Goal: Register for event/course

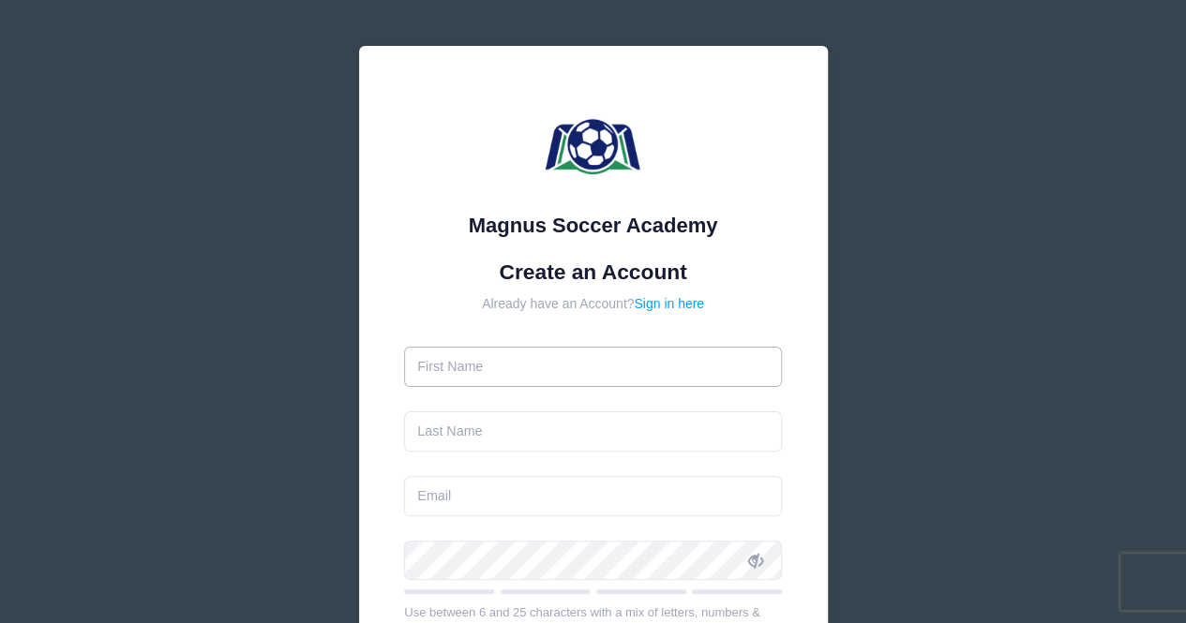
click at [513, 365] on input "text" at bounding box center [593, 367] width 378 height 40
type input "[PERSON_NAME]"
type input "[EMAIL_ADDRESS][DOMAIN_NAME]"
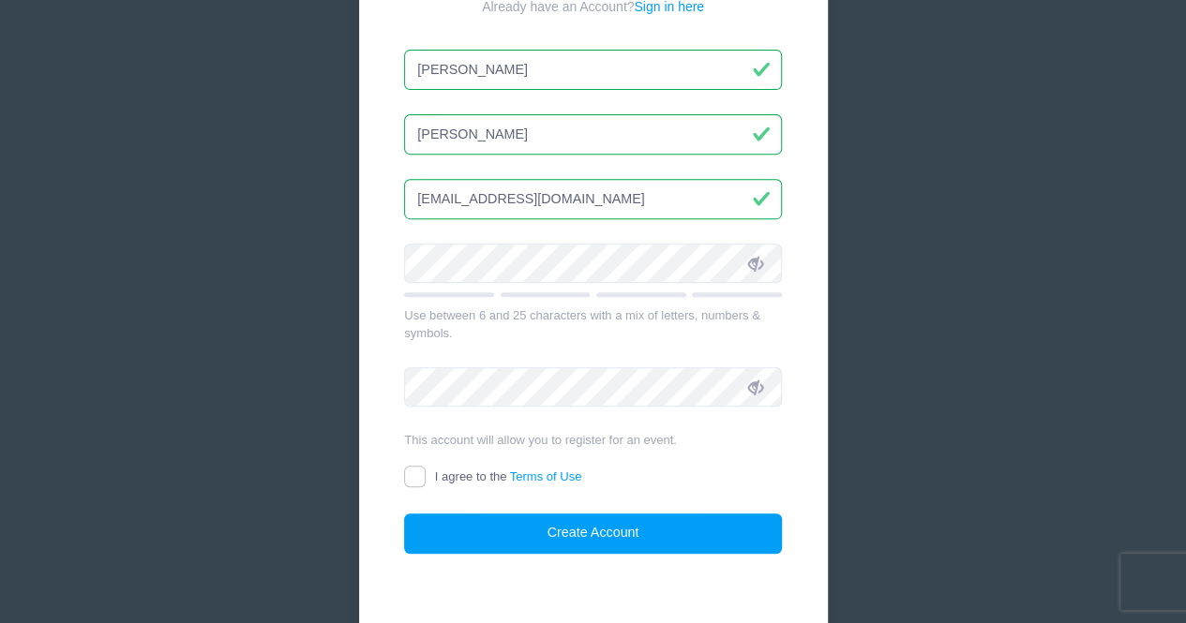
scroll to position [308, 0]
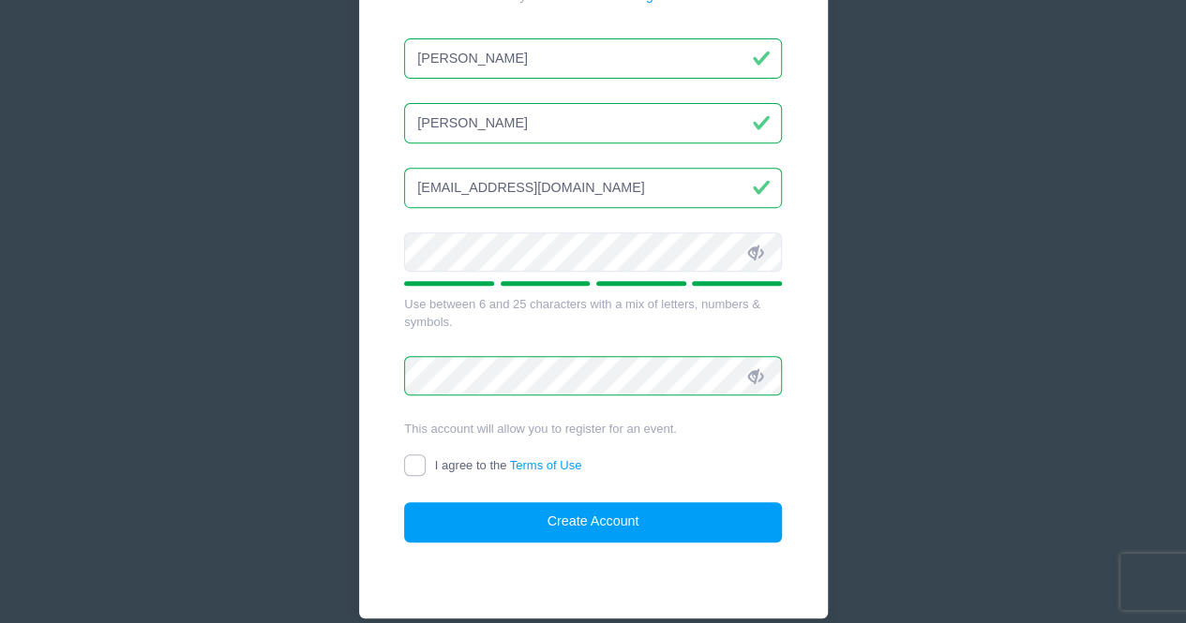
click at [412, 468] on input "I agree to the Terms of Use" at bounding box center [415, 466] width 22 height 22
checkbox input "true"
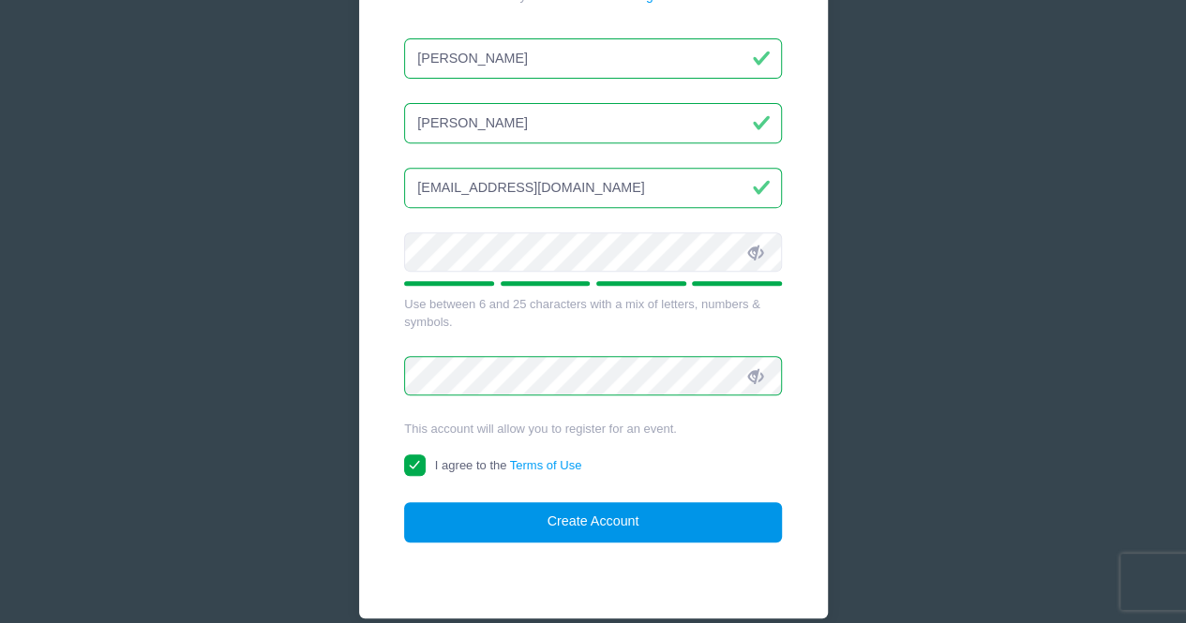
click at [487, 517] on button "Create Account" at bounding box center [593, 522] width 378 height 40
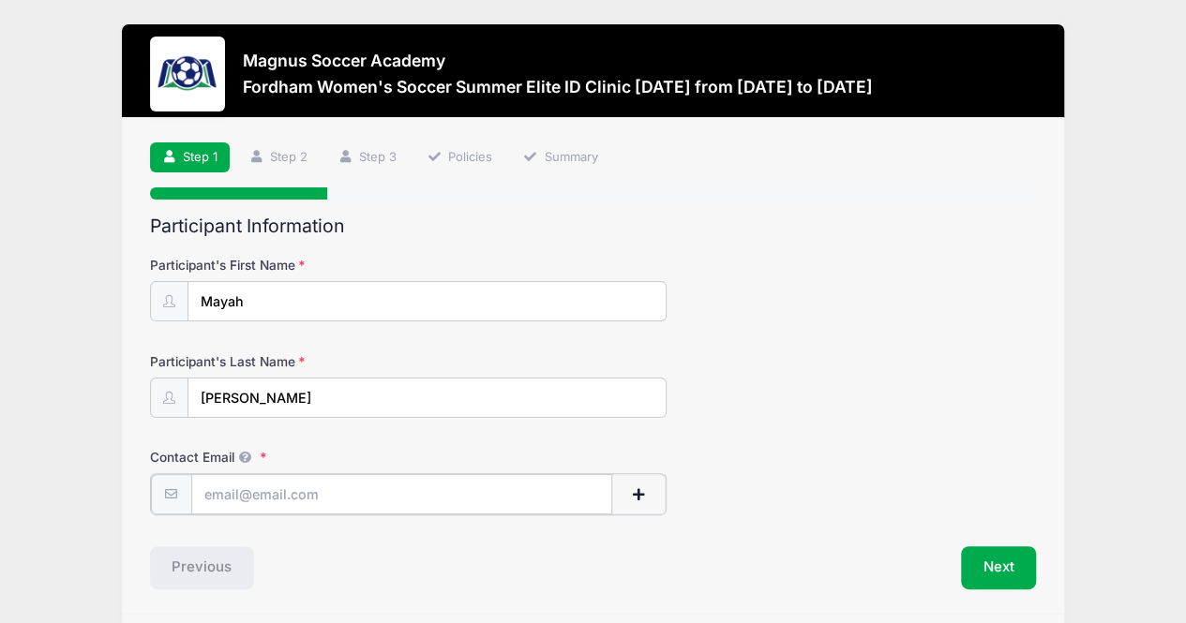
click at [452, 474] on input "Contact Email" at bounding box center [402, 494] width 422 height 40
type input "[EMAIL_ADDRESS][DOMAIN_NAME]"
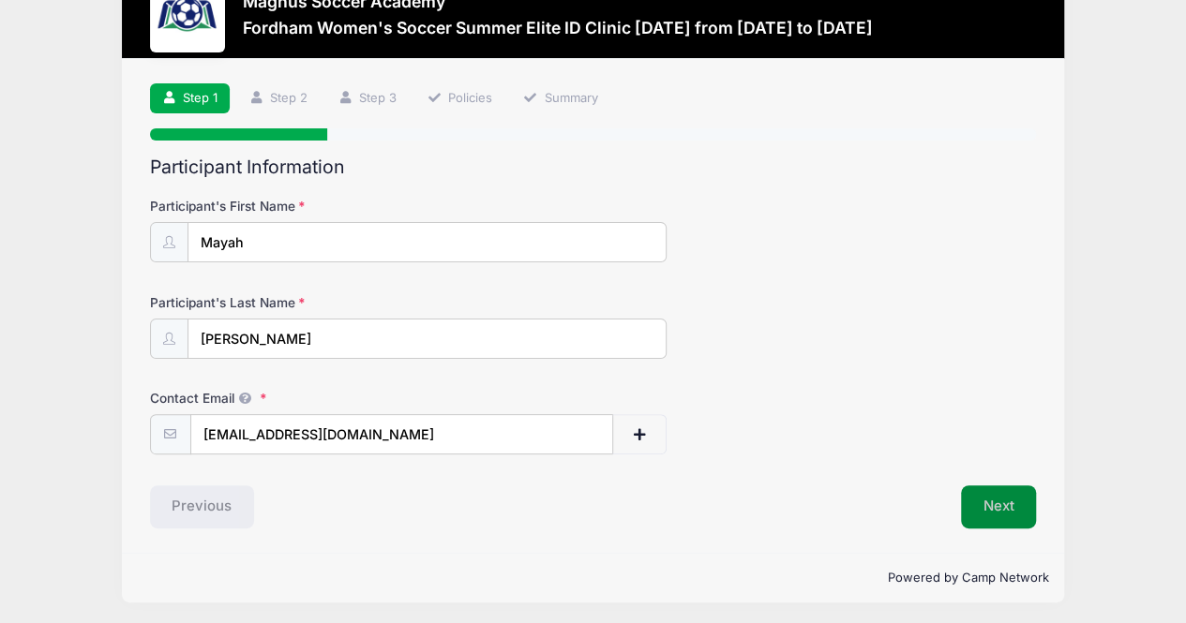
click at [1006, 518] on button "Next" at bounding box center [999, 507] width 76 height 43
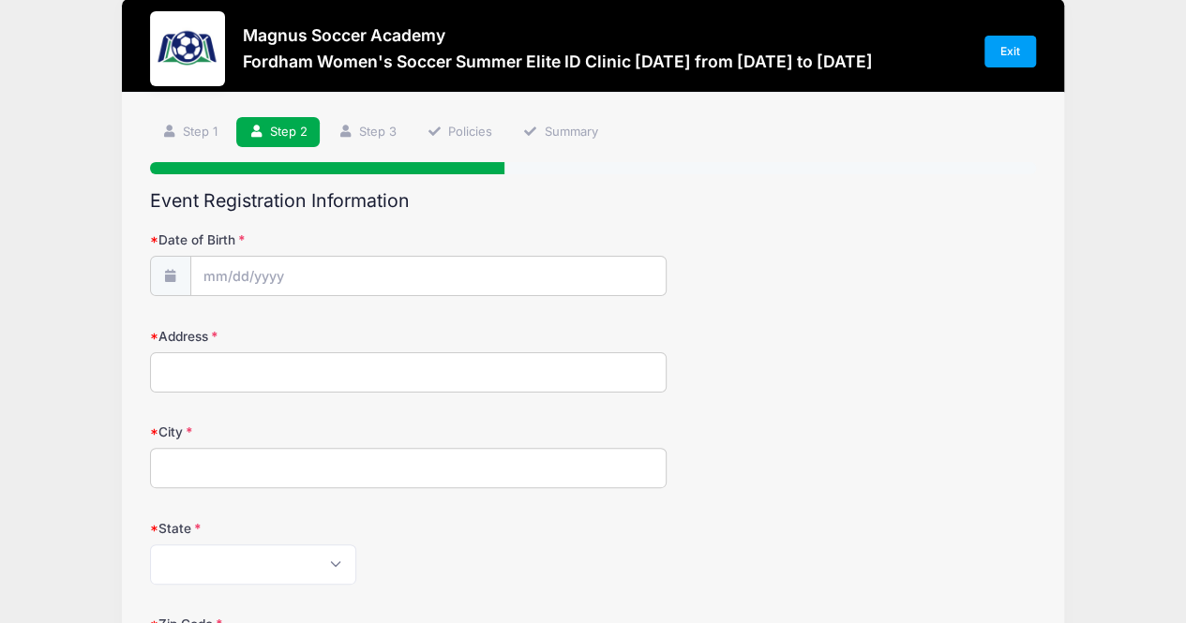
scroll to position [0, 0]
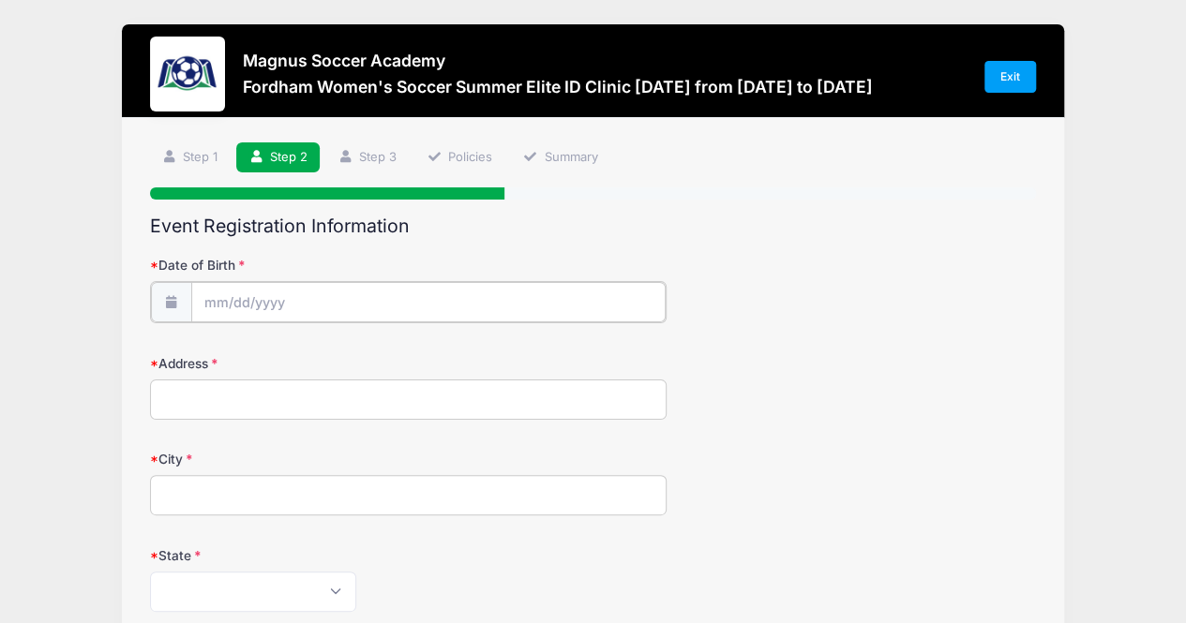
click at [399, 307] on input "Date of Birth" at bounding box center [428, 302] width 474 height 40
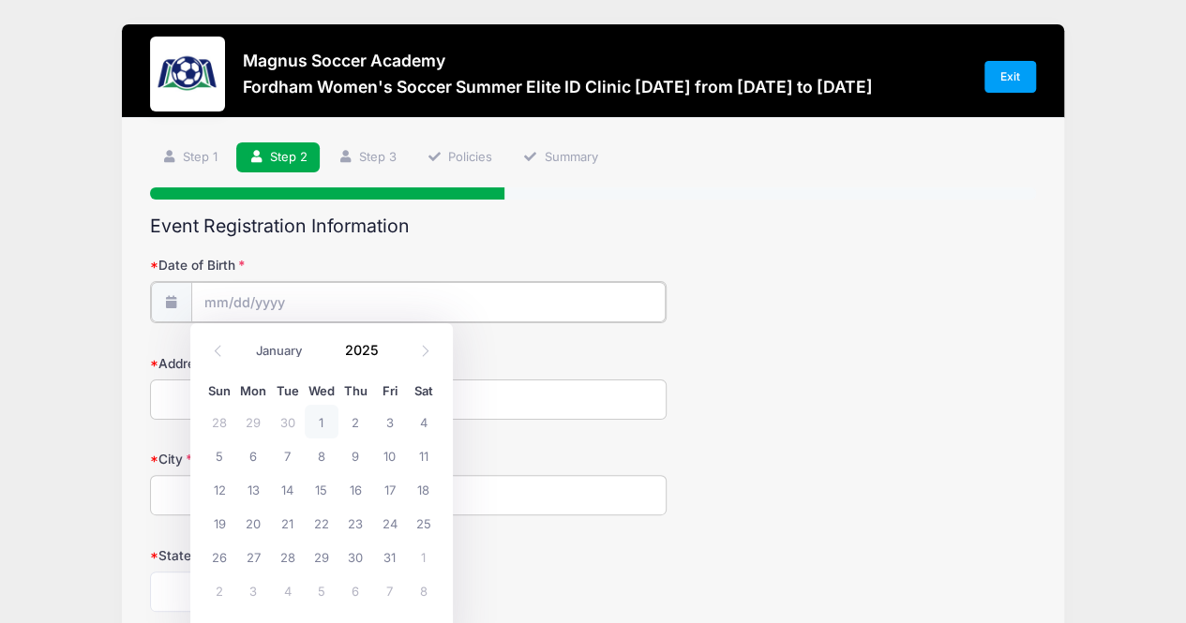
click at [219, 316] on input "Date of Birth" at bounding box center [428, 302] width 474 height 40
click at [219, 311] on input "Date of Birth" at bounding box center [428, 302] width 474 height 40
click at [210, 307] on input "Date of Birth" at bounding box center [428, 302] width 474 height 40
click at [197, 342] on div "January February March April May June July August September October November De…" at bounding box center [321, 348] width 262 height 50
click at [210, 346] on span at bounding box center [217, 352] width 31 height 32
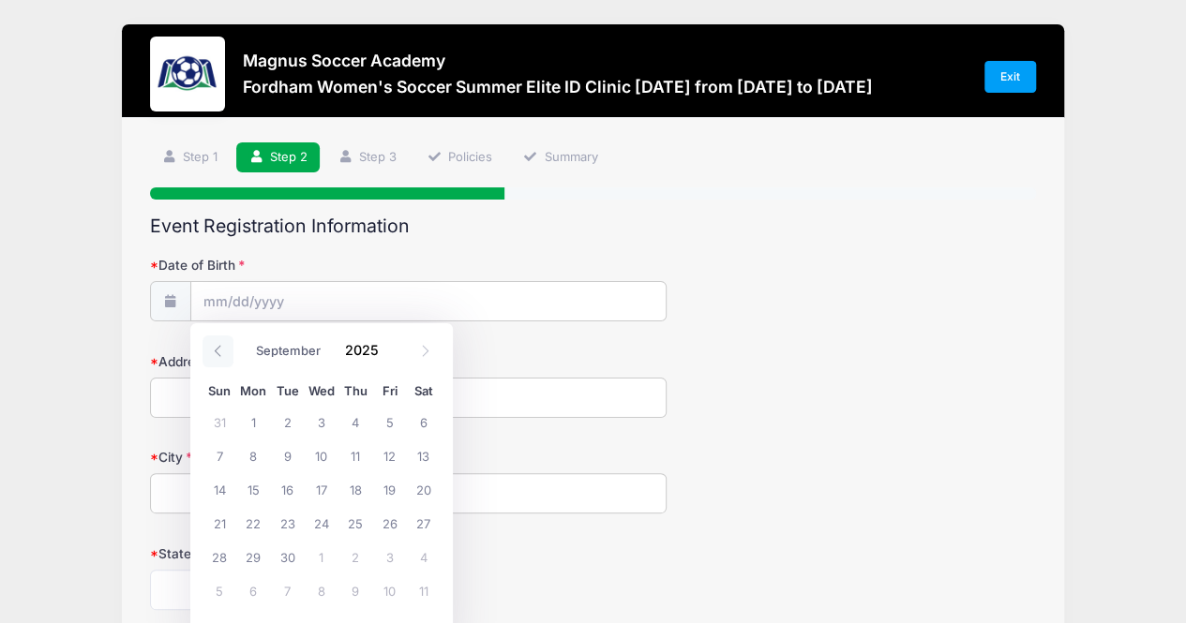
click at [210, 346] on span at bounding box center [217, 352] width 31 height 32
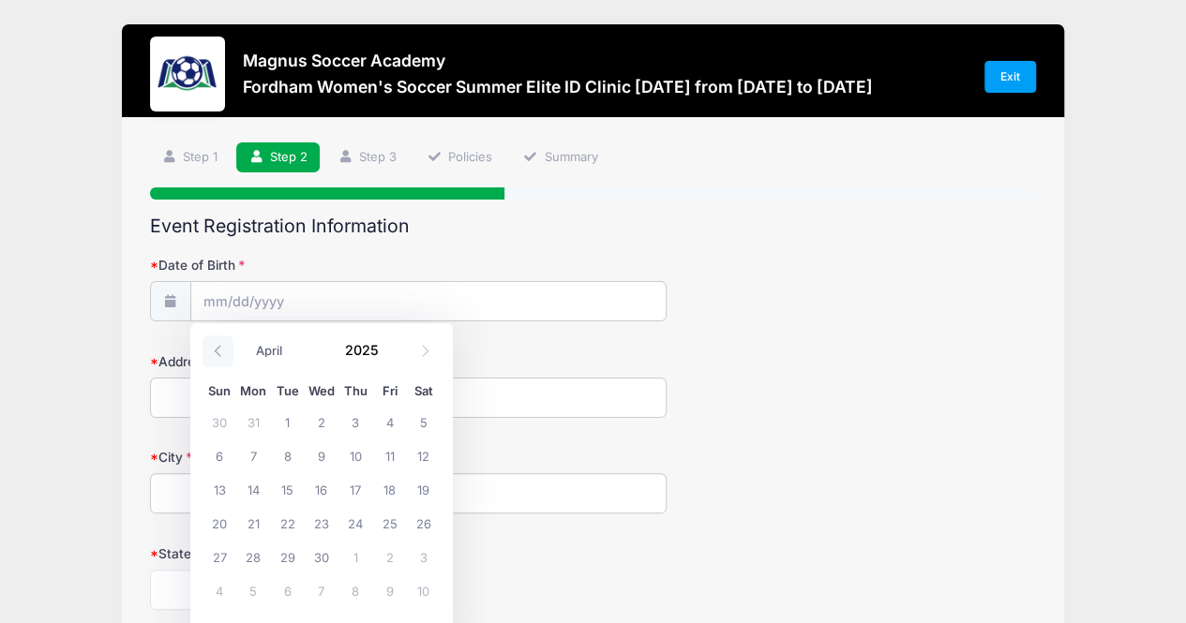
click at [210, 346] on span at bounding box center [217, 352] width 31 height 32
click at [397, 352] on div "January February March April May June July August September October November De…" at bounding box center [321, 345] width 179 height 32
click at [415, 357] on span at bounding box center [425, 352] width 31 height 32
click at [230, 357] on span at bounding box center [217, 352] width 31 height 32
select select "2"
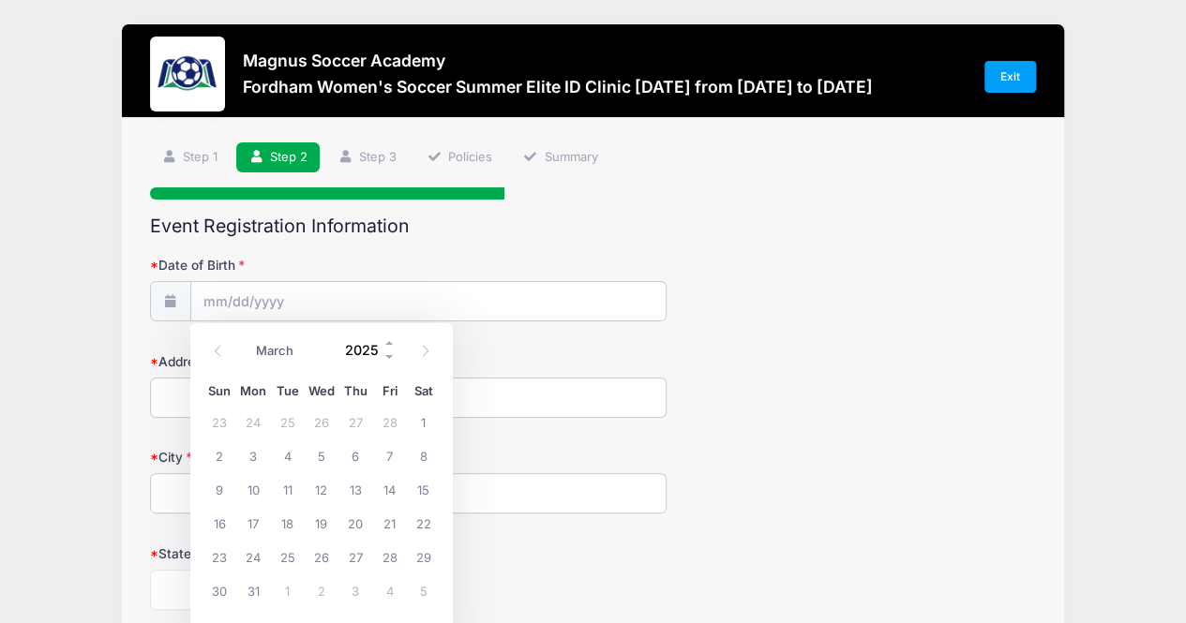
click at [347, 354] on input "2025" at bounding box center [366, 351] width 61 height 28
type input "2010"
click at [255, 553] on span "29" at bounding box center [253, 557] width 34 height 34
type input "03/29/2010"
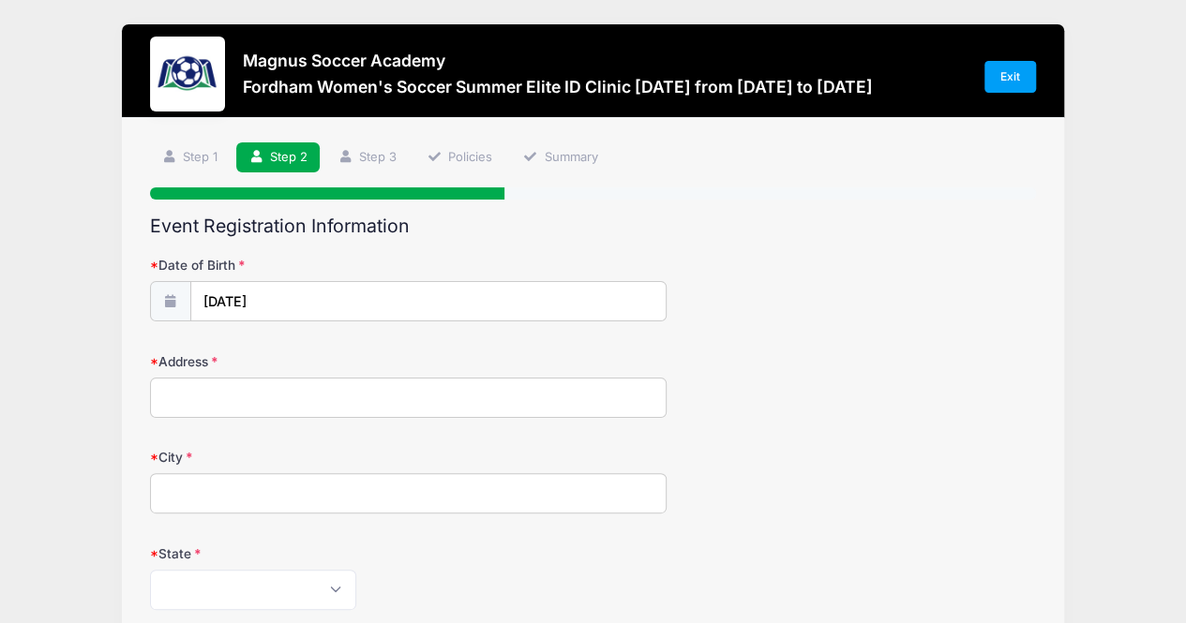
click at [271, 408] on input "Address" at bounding box center [408, 398] width 517 height 40
type input "33267 Lisa Lane"
type input "Solon"
select select "OH"
type input "44139"
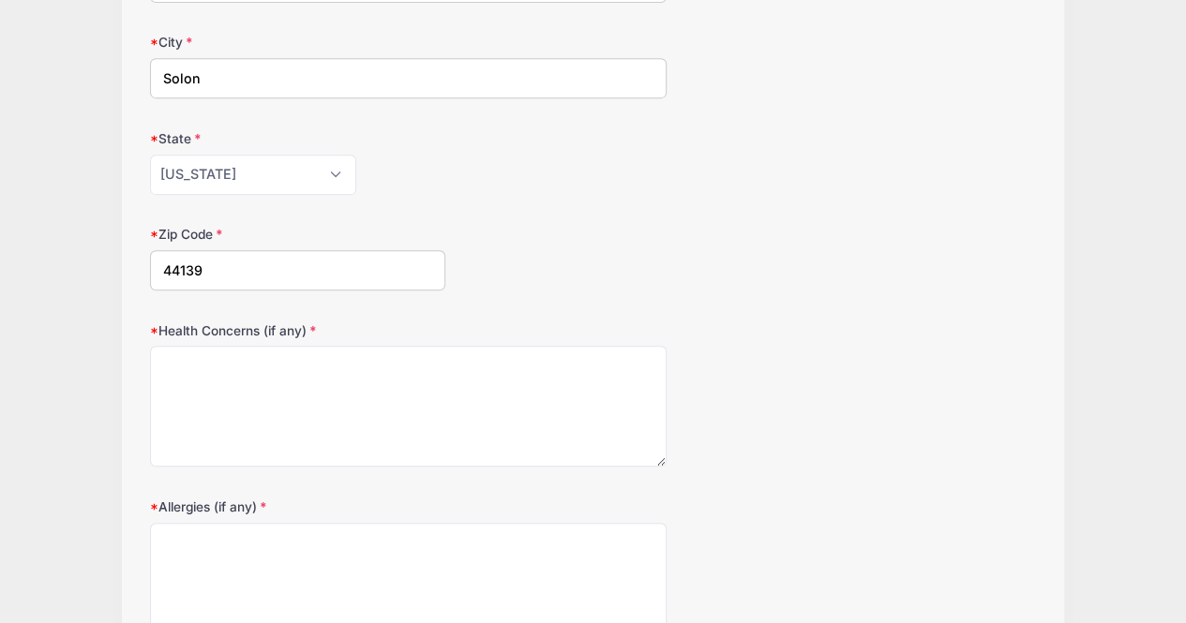
scroll to position [420, 0]
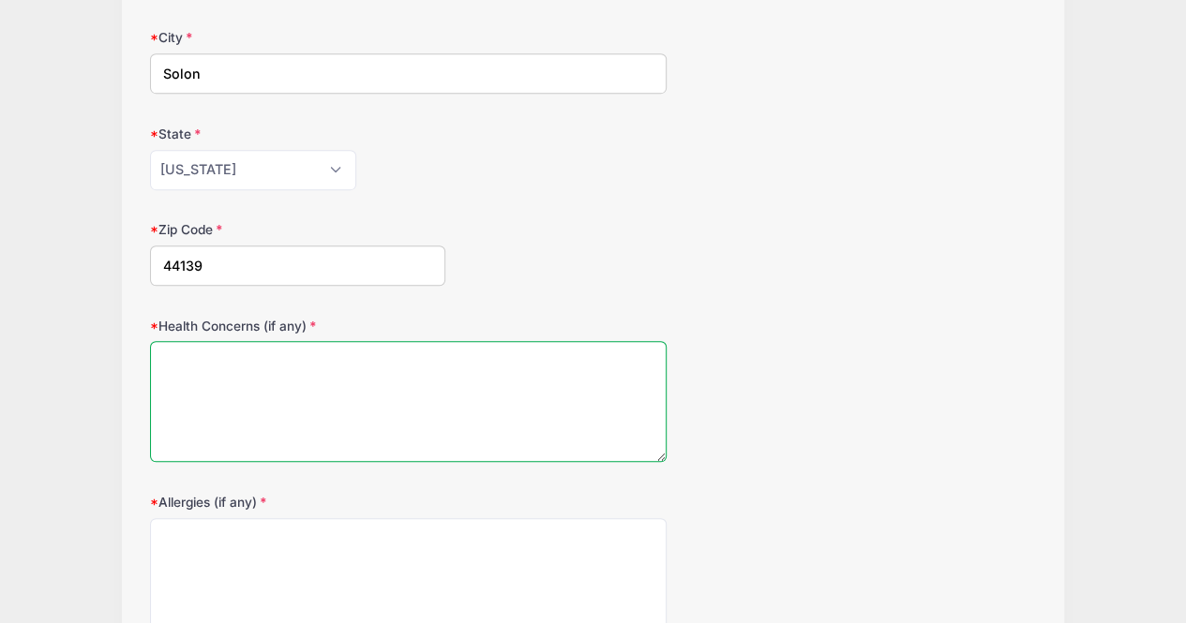
click at [416, 427] on textarea "Health Concerns (if any)" at bounding box center [408, 401] width 517 height 121
type textarea "n/a"
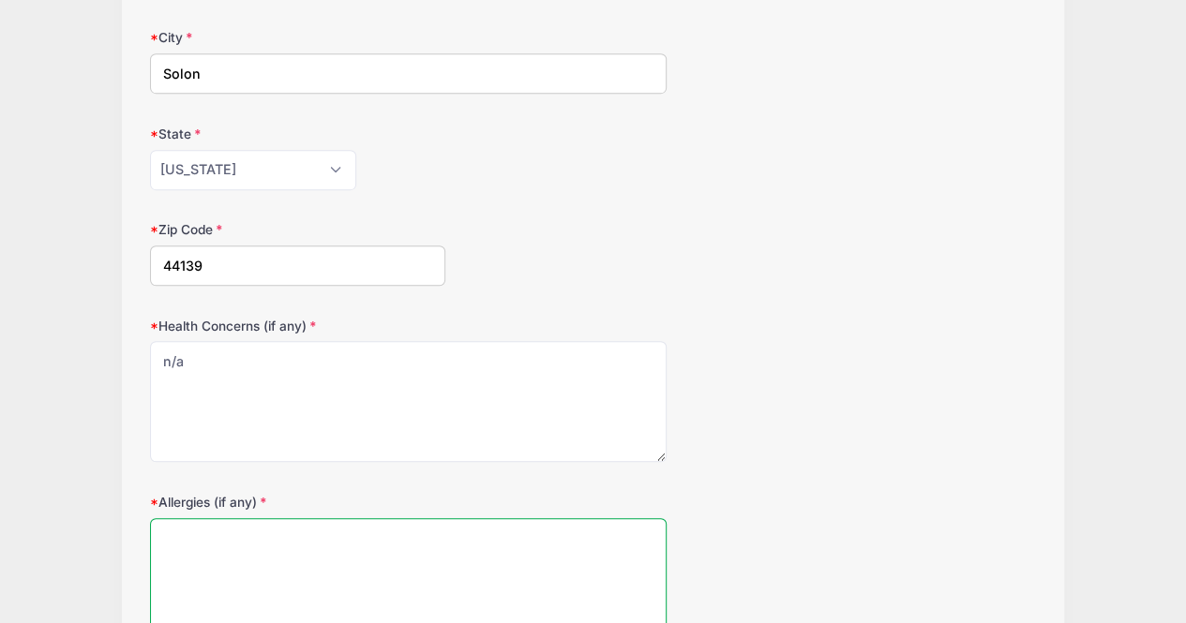
click at [392, 589] on textarea "Allergies (if any)" at bounding box center [408, 578] width 517 height 121
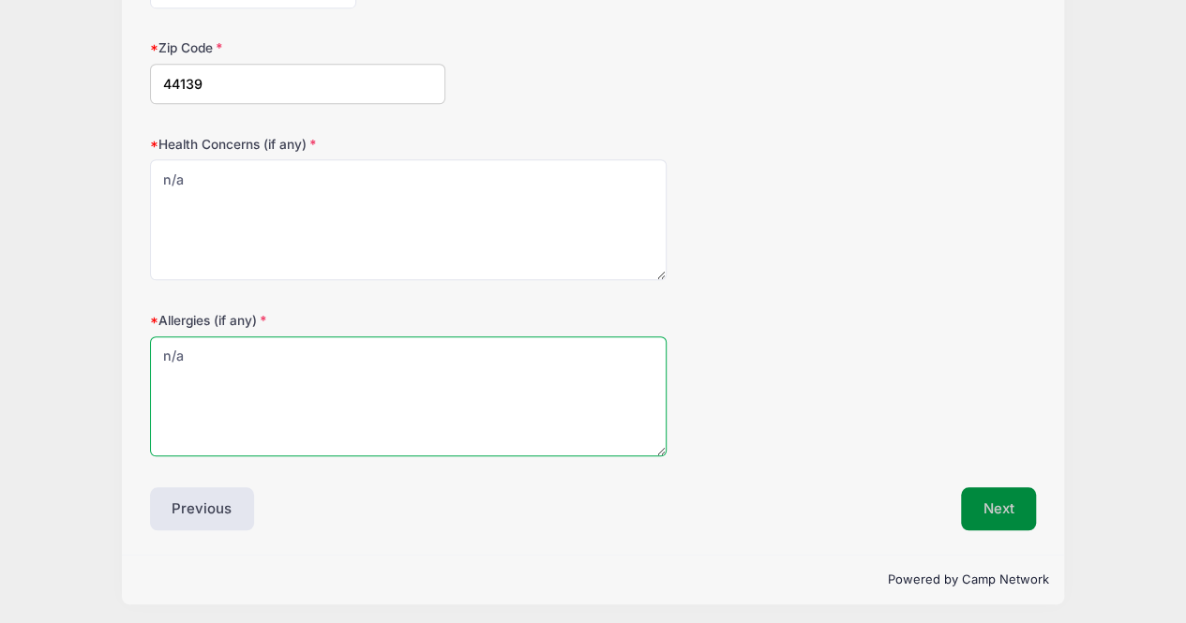
type textarea "n/a"
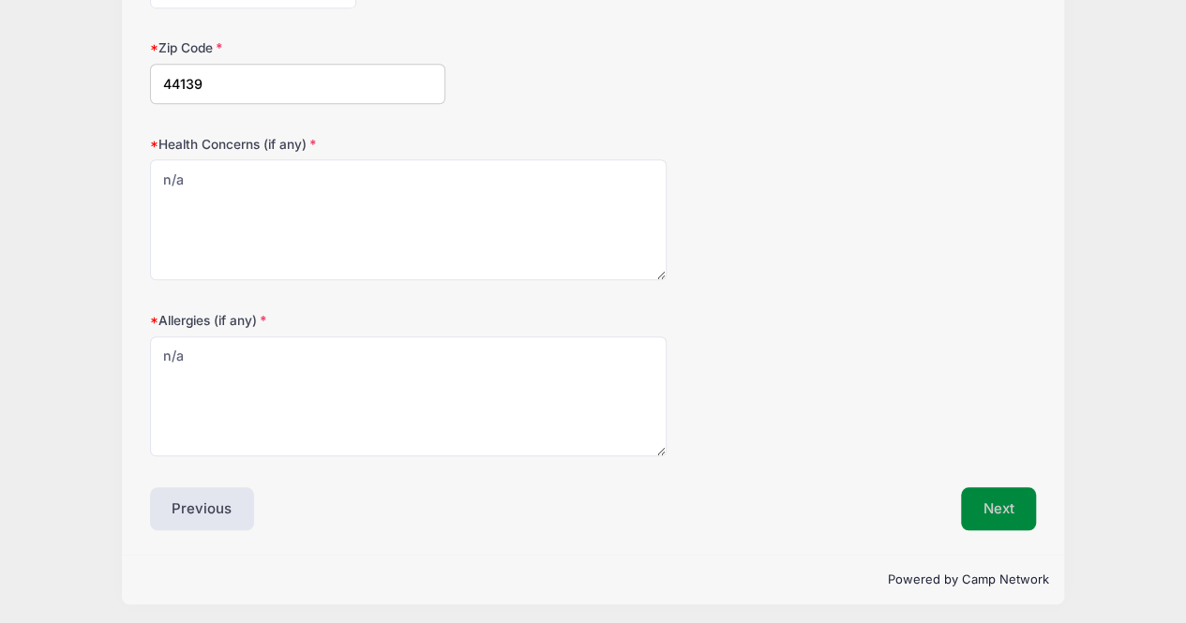
click at [976, 490] on button "Next" at bounding box center [999, 508] width 76 height 43
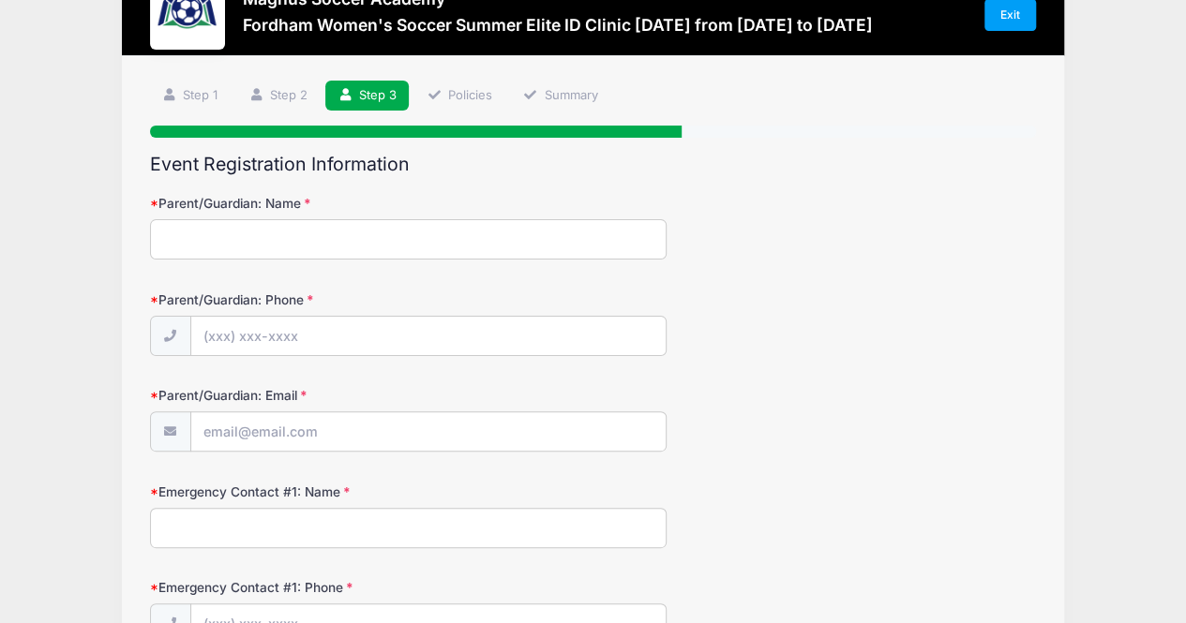
scroll to position [0, 0]
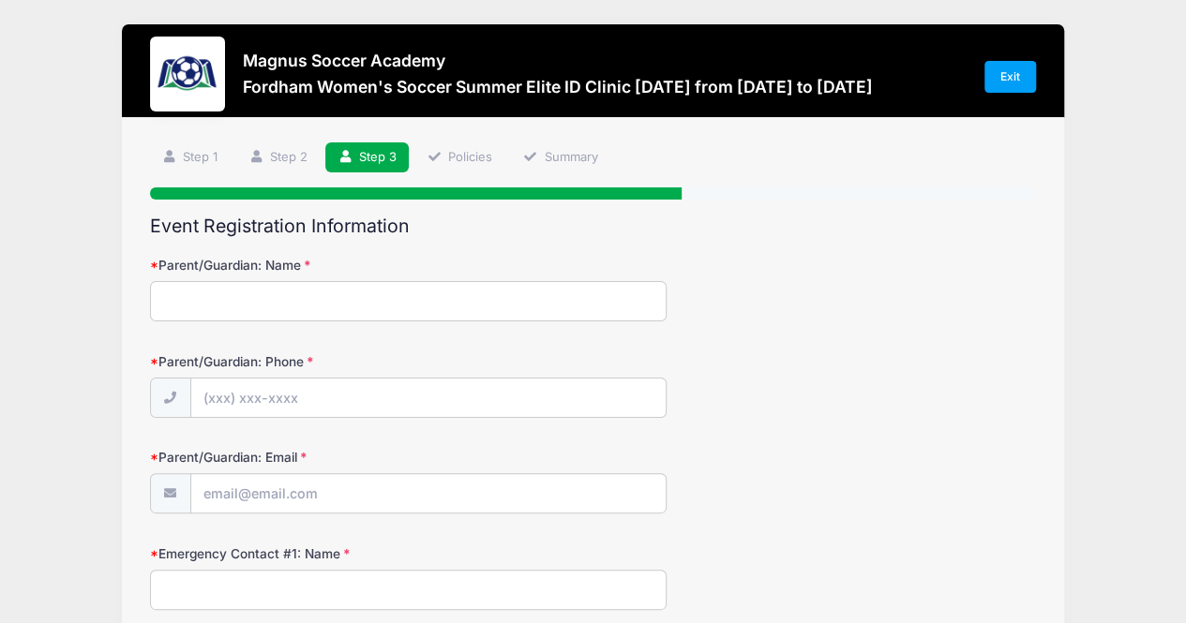
click at [416, 289] on input "Parent/Guardian: Name" at bounding box center [408, 301] width 517 height 40
type input "David Rothstein"
type input "[EMAIL_ADDRESS][DOMAIN_NAME]"
click at [396, 402] on input "Parent/Guardian: Phone" at bounding box center [428, 399] width 474 height 40
type input "(440) 668-7178"
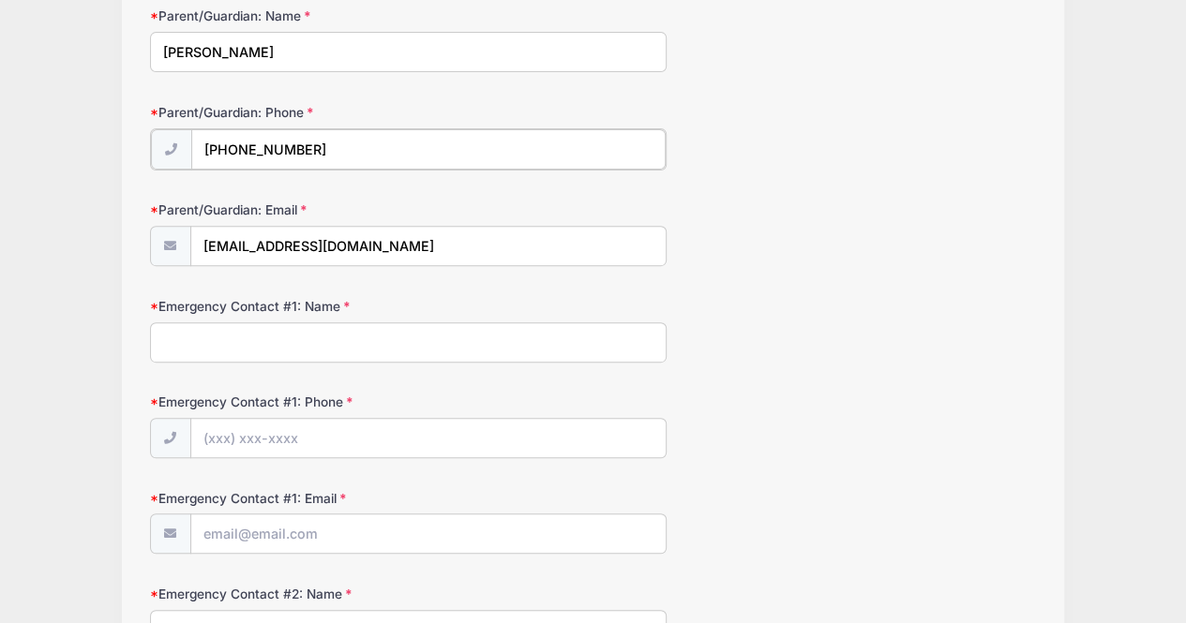
scroll to position [352, 0]
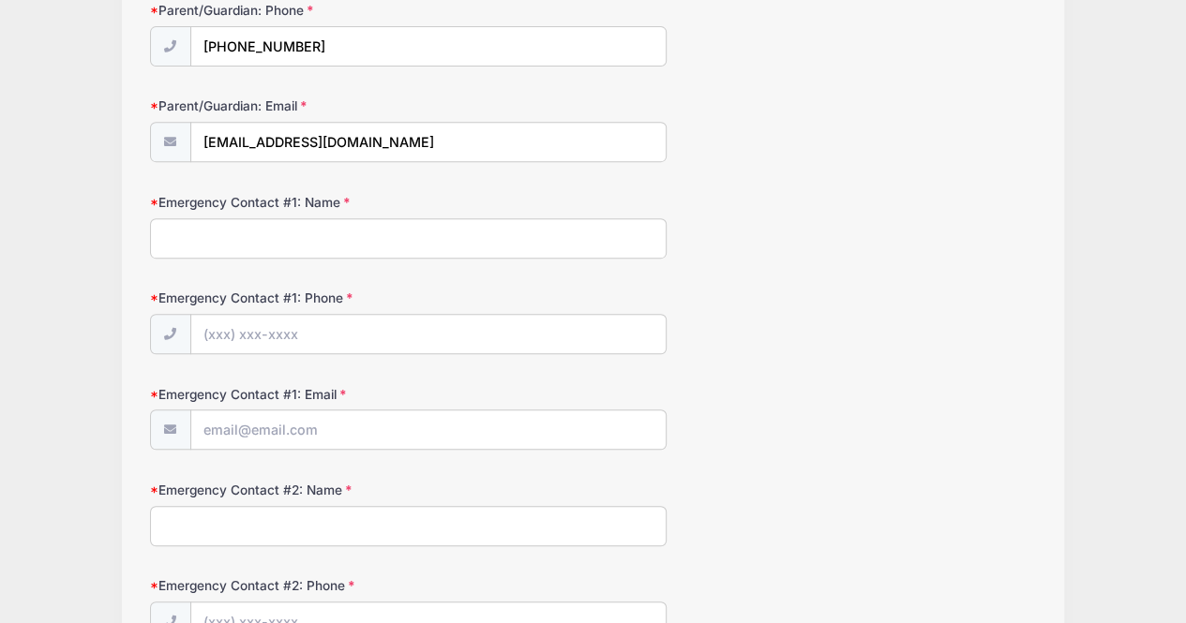
click at [411, 239] on input "Emergency Contact #1: Name" at bounding box center [408, 238] width 517 height 40
type input "David Rothstein"
type input "[EMAIL_ADDRESS][DOMAIN_NAME]"
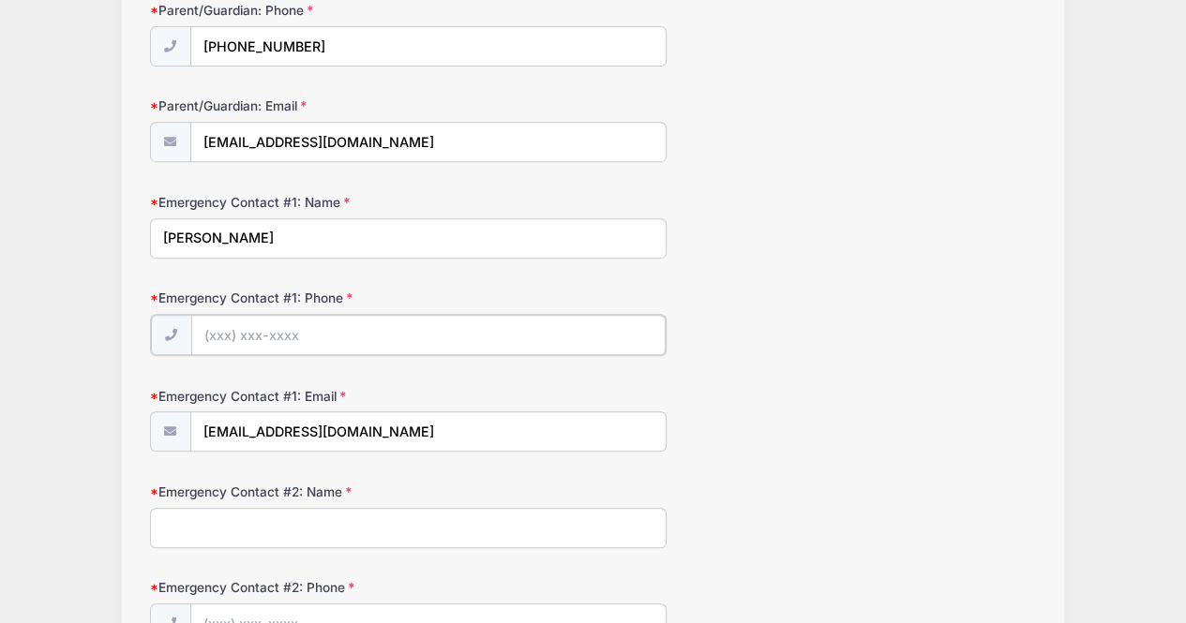
click at [316, 333] on input "Emergency Contact #1: Phone" at bounding box center [428, 335] width 474 height 40
type input "(440) 668-7178"
click at [350, 513] on input "Emergency Contact #2: Name" at bounding box center [408, 526] width 517 height 40
click at [352, 521] on input "Nicole Rothsti" at bounding box center [408, 526] width 517 height 40
type input "Nicole Rothstein"
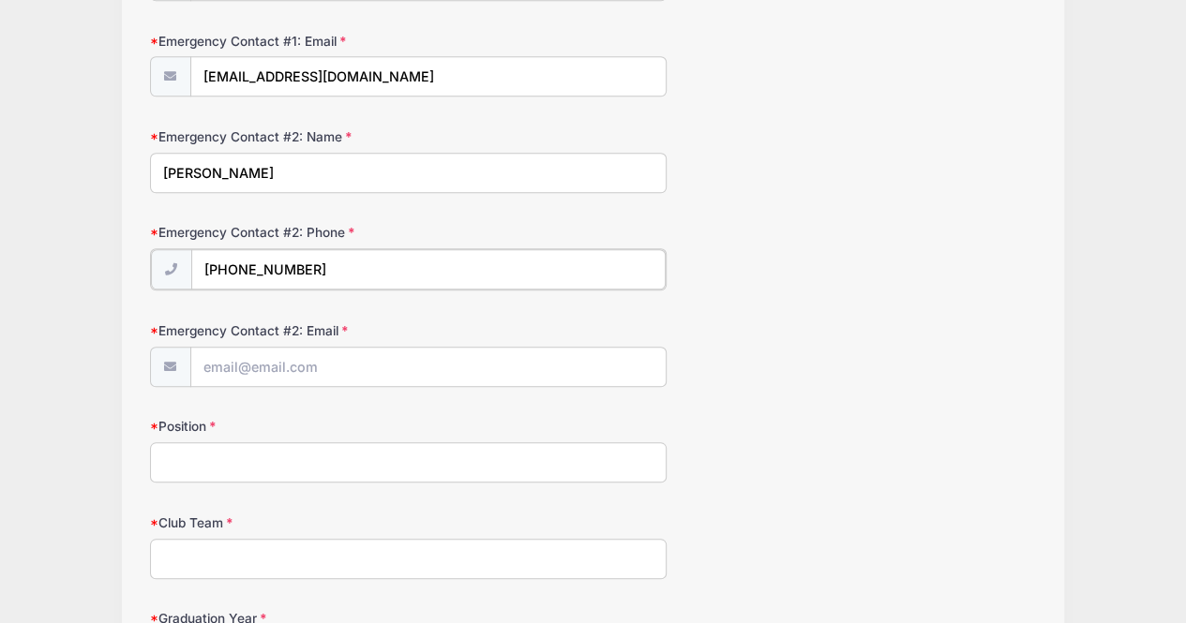
scroll to position [735, 0]
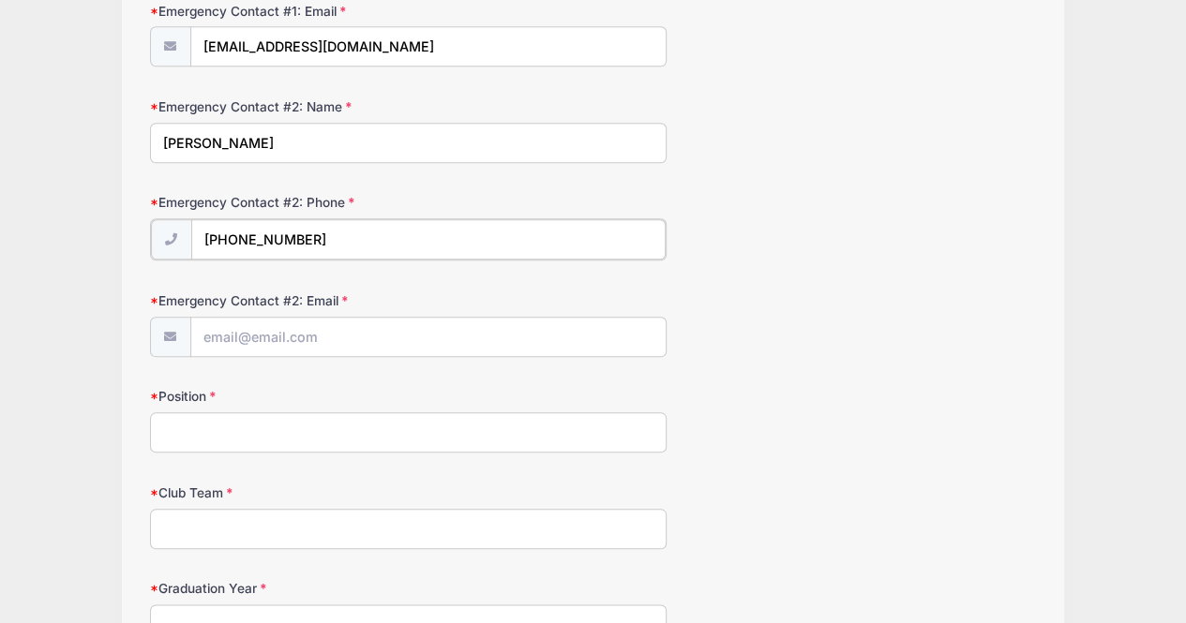
type input "(440) 668-1851"
click at [465, 325] on input "Emergency Contact #2: Email" at bounding box center [428, 336] width 474 height 40
type input "njross0503@gmail.com"
click at [353, 411] on input "Position" at bounding box center [408, 431] width 517 height 40
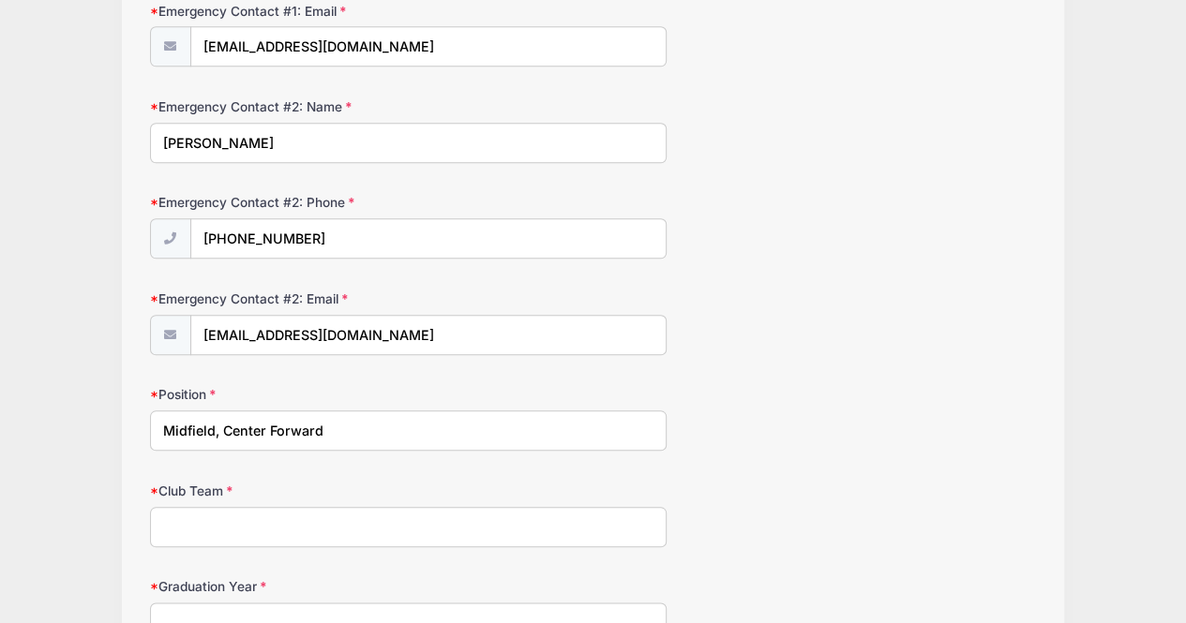
type input "Midfield, Center Forward"
click at [252, 513] on input "Club Team" at bounding box center [408, 527] width 517 height 40
type input "Cleveland Force ECNL National Team"
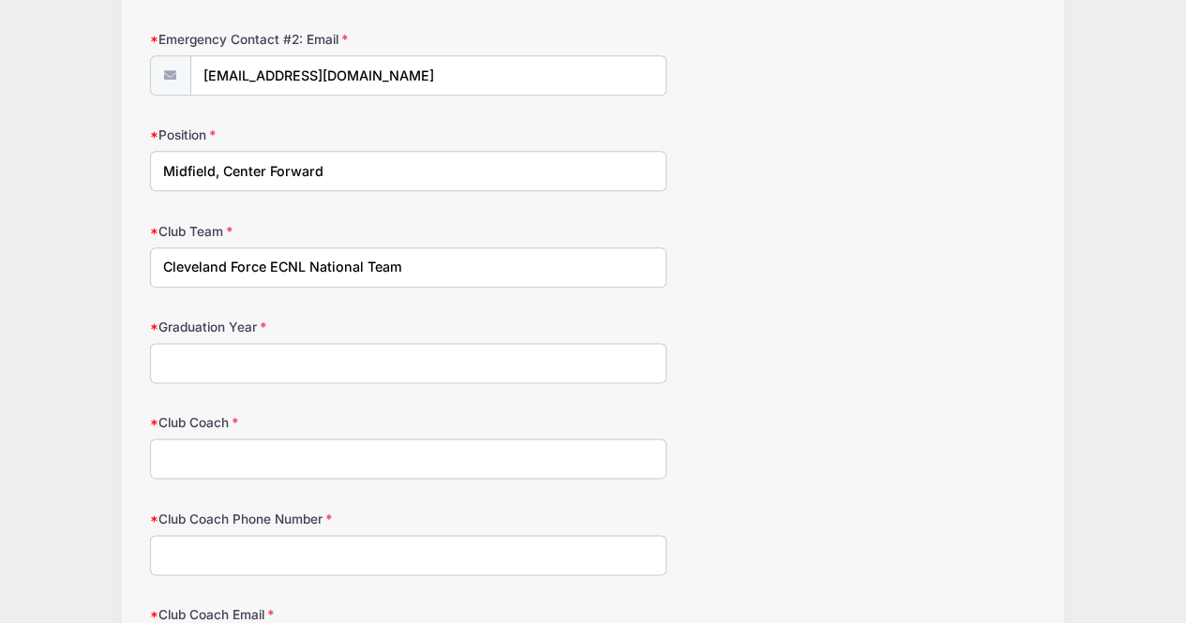
scroll to position [1027, 0]
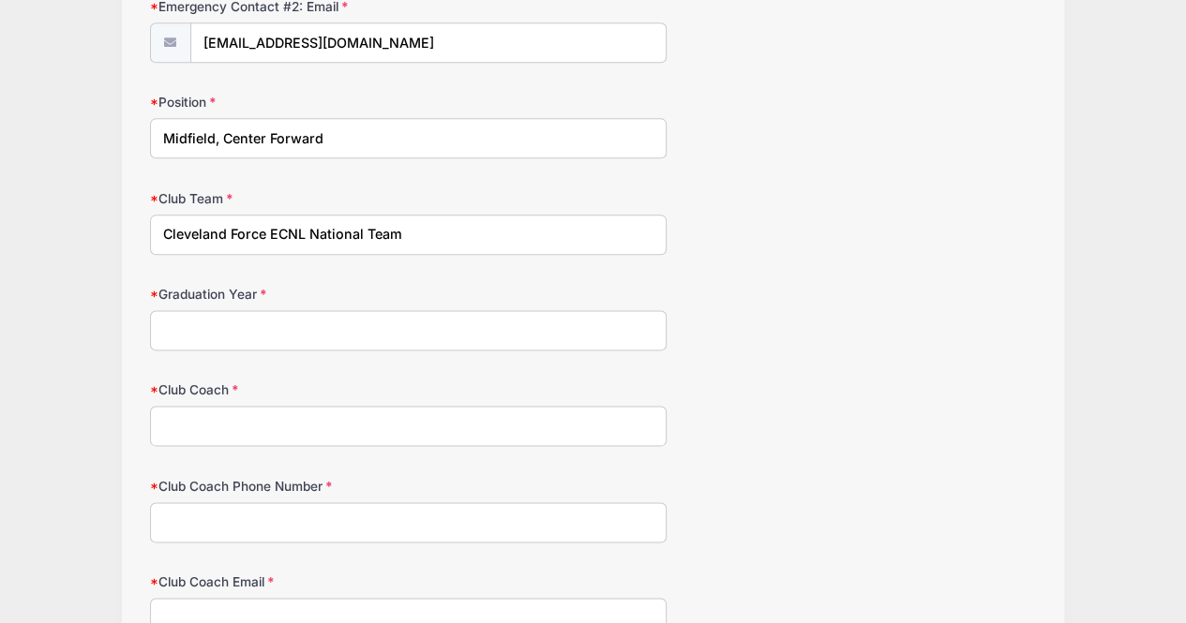
click at [324, 310] on input "Graduation Year" at bounding box center [408, 330] width 517 height 40
type input "2028"
type input "T"
type input "Toby Frohlich"
click at [339, 502] on input "Club Coach Phone Number" at bounding box center [408, 522] width 517 height 40
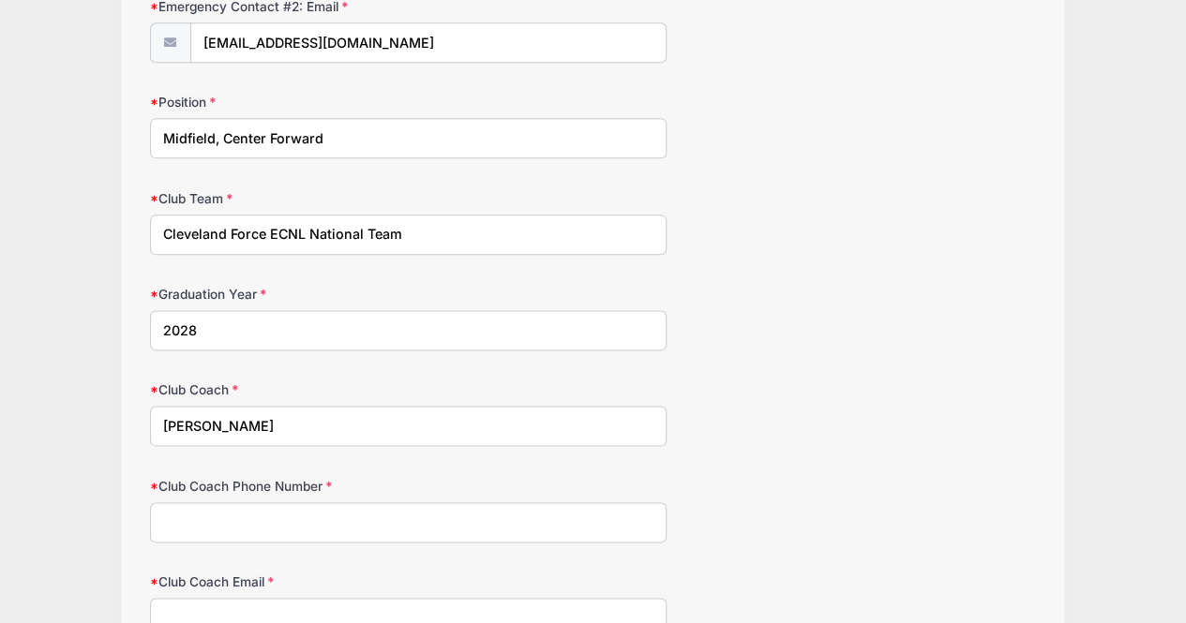
click at [467, 521] on input "Club Coach Phone Number" at bounding box center [408, 522] width 517 height 40
click at [382, 513] on input "Club Coach Phone Number" at bounding box center [408, 522] width 517 height 40
type input "3302413366"
click at [337, 598] on input "Club Coach Email" at bounding box center [408, 618] width 517 height 40
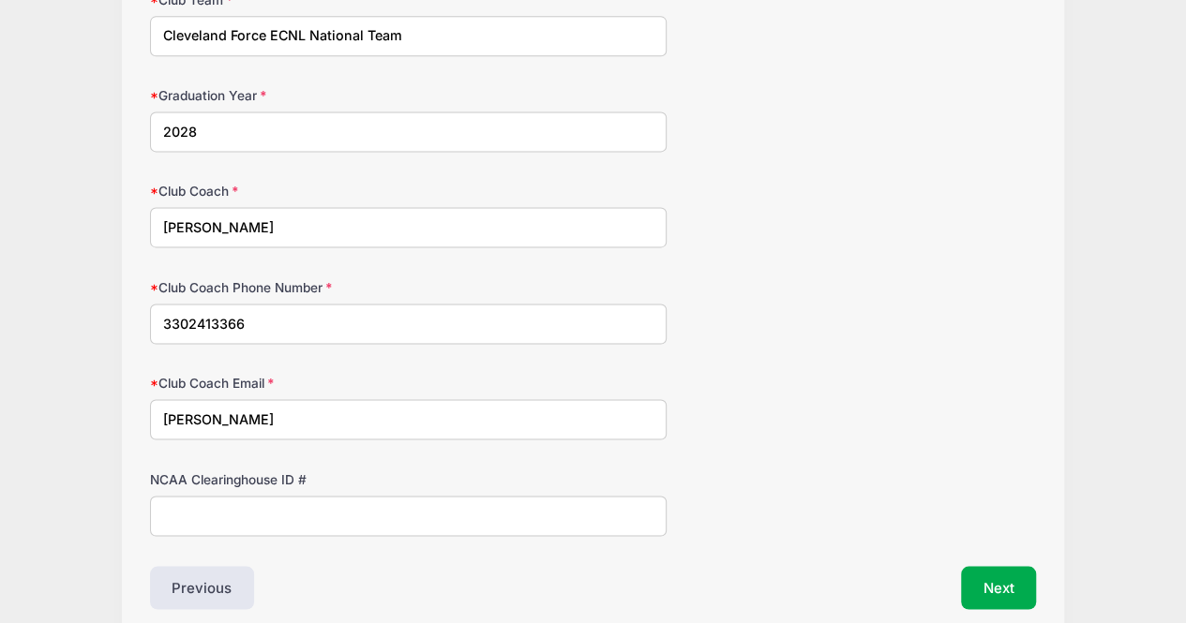
scroll to position [1242, 0]
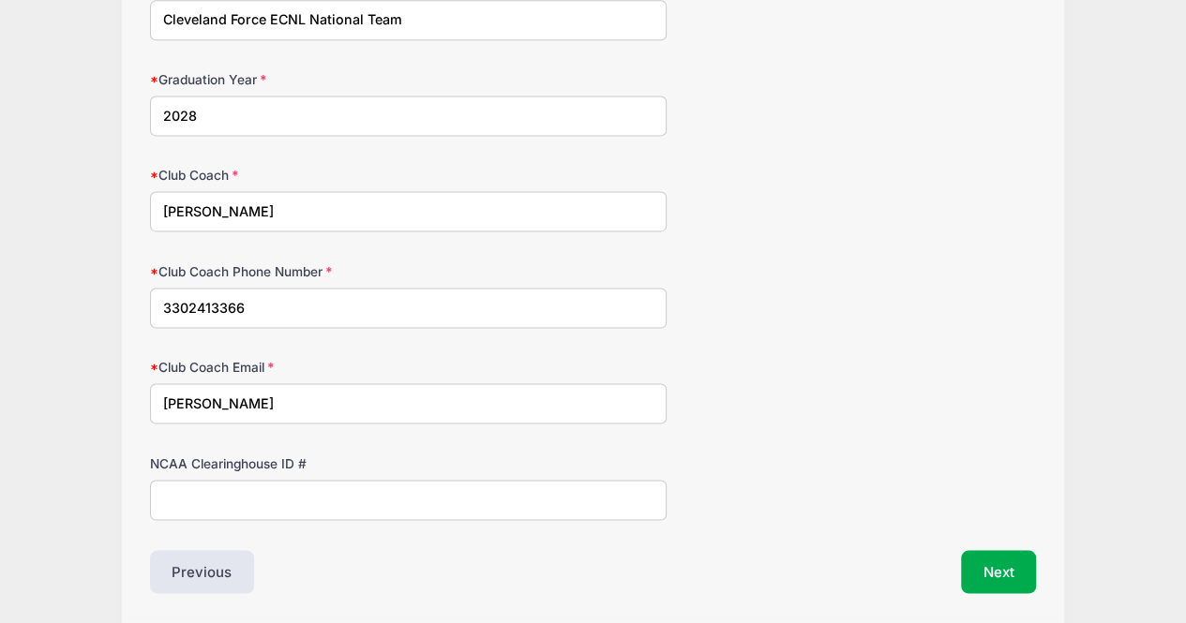
click at [409, 391] on input "toby" at bounding box center [408, 403] width 517 height 40
type input "toby@force-sports.com"
click at [1016, 550] on button "Next" at bounding box center [999, 571] width 76 height 43
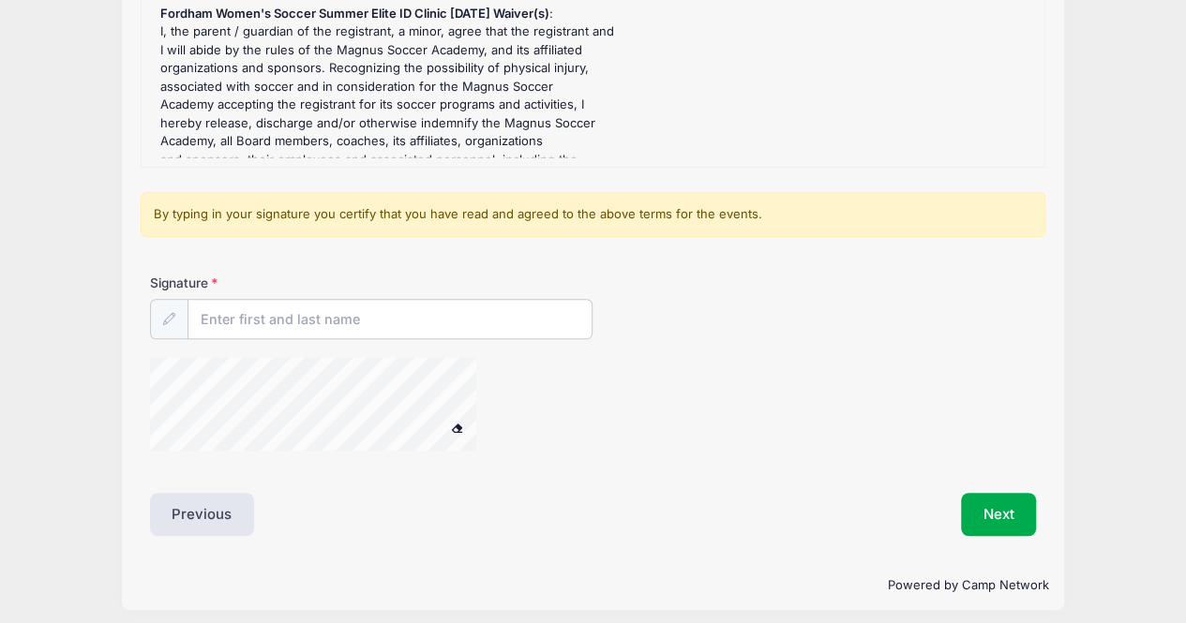
scroll to position [375, 0]
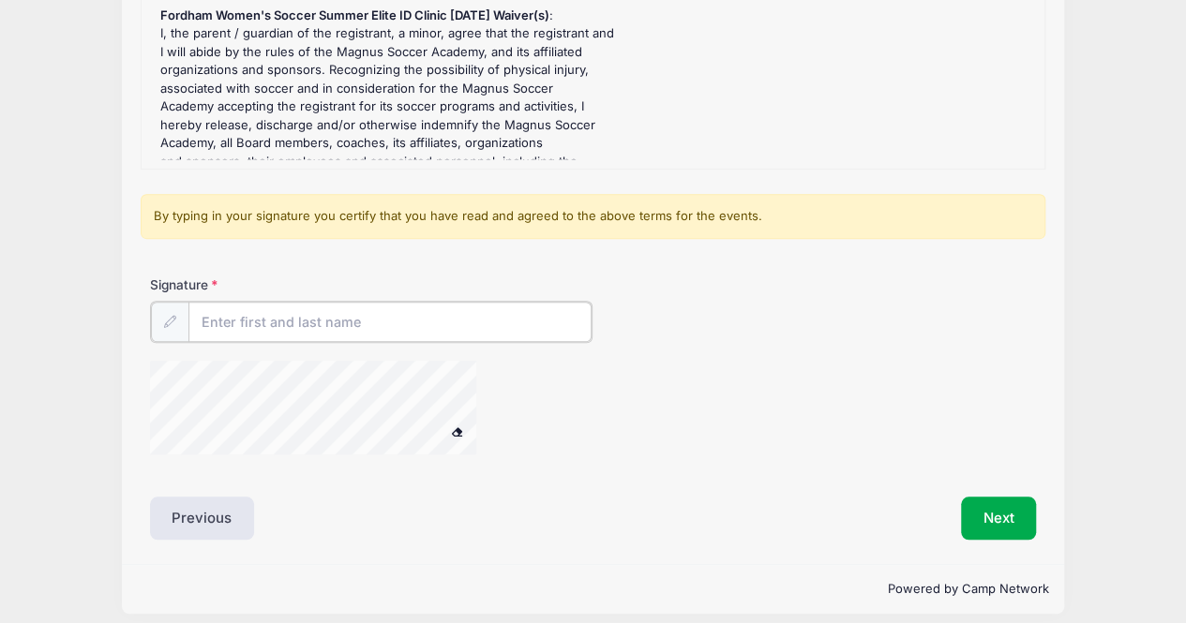
click at [412, 302] on input "Signature" at bounding box center [390, 322] width 404 height 40
click at [446, 432] on div at bounding box center [337, 410] width 375 height 99
type input "David Rothstein"
click at [1011, 517] on button "Next" at bounding box center [999, 516] width 76 height 43
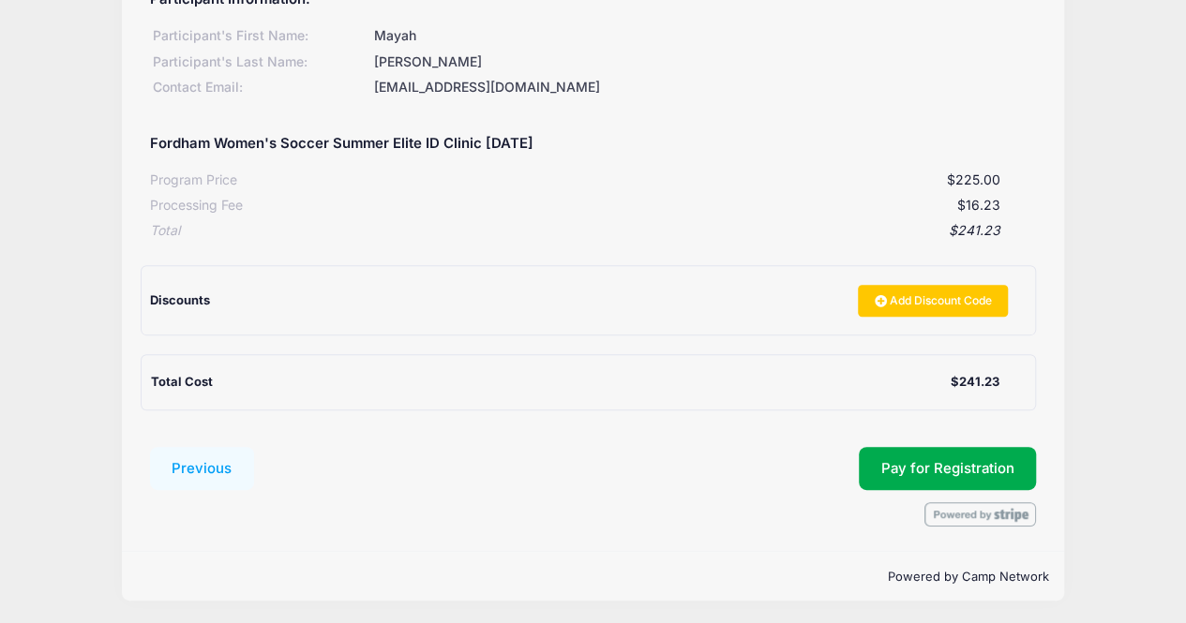
scroll to position [0, 0]
